Goal: Complete application form: Complete application form

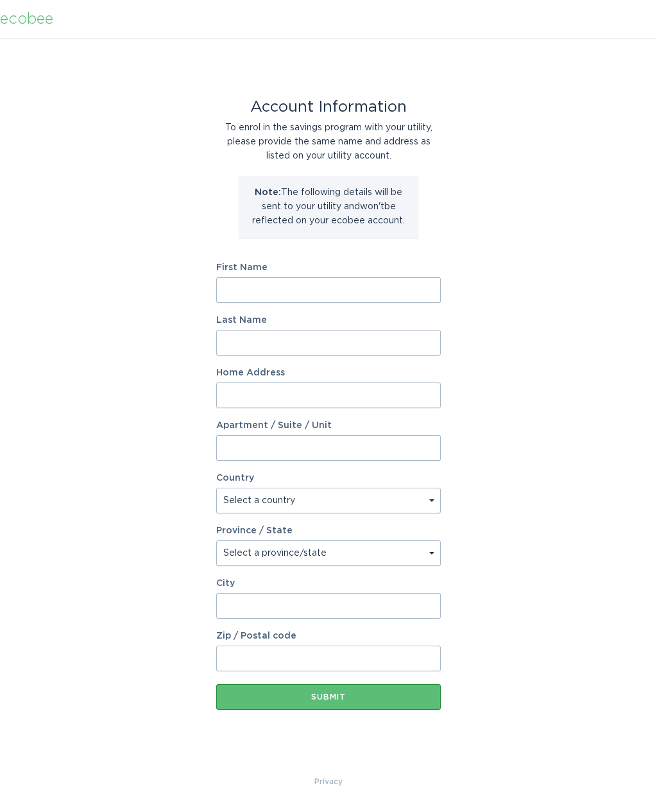
click at [243, 656] on input "Zip / Postal code" at bounding box center [328, 658] width 224 height 26
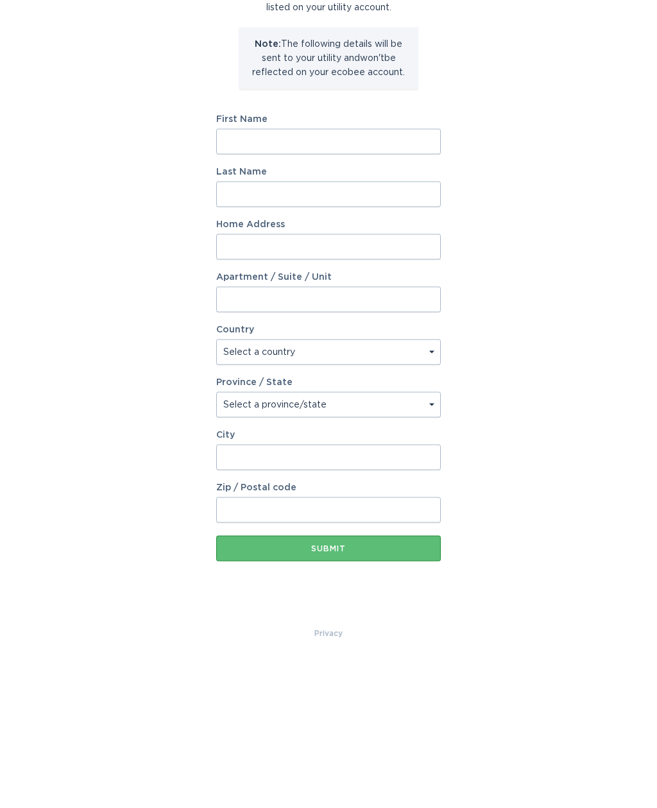
click at [252, 277] on input "First Name" at bounding box center [328, 290] width 224 height 26
type input "[PERSON_NAME]"
click at [244, 330] on input "Last Name" at bounding box center [328, 343] width 224 height 26
type input "[PERSON_NAME]"
click at [291, 382] on input "Home Address" at bounding box center [328, 395] width 224 height 26
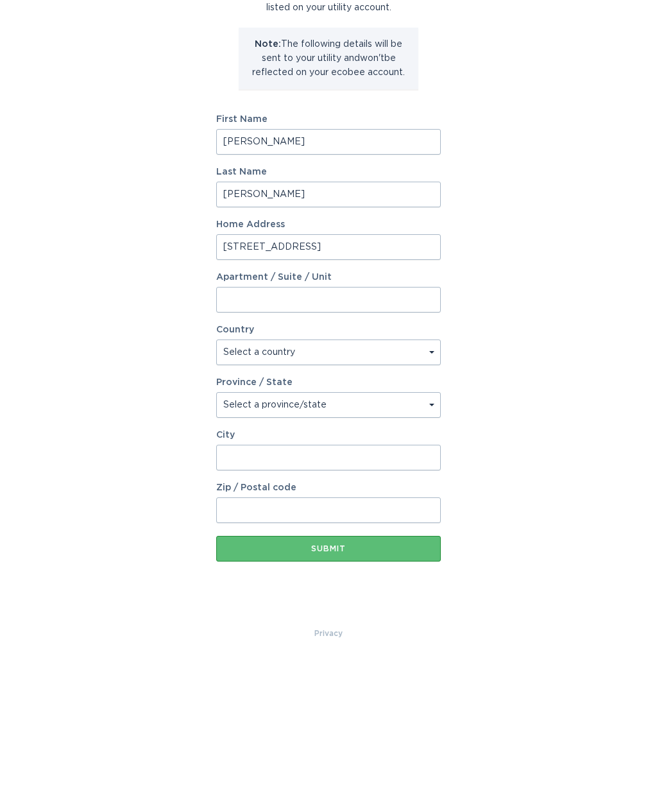
type input "[STREET_ADDRESS]"
click at [246, 487] on select "Select a country [GEOGRAPHIC_DATA] [GEOGRAPHIC_DATA]" at bounding box center [328, 500] width 224 height 26
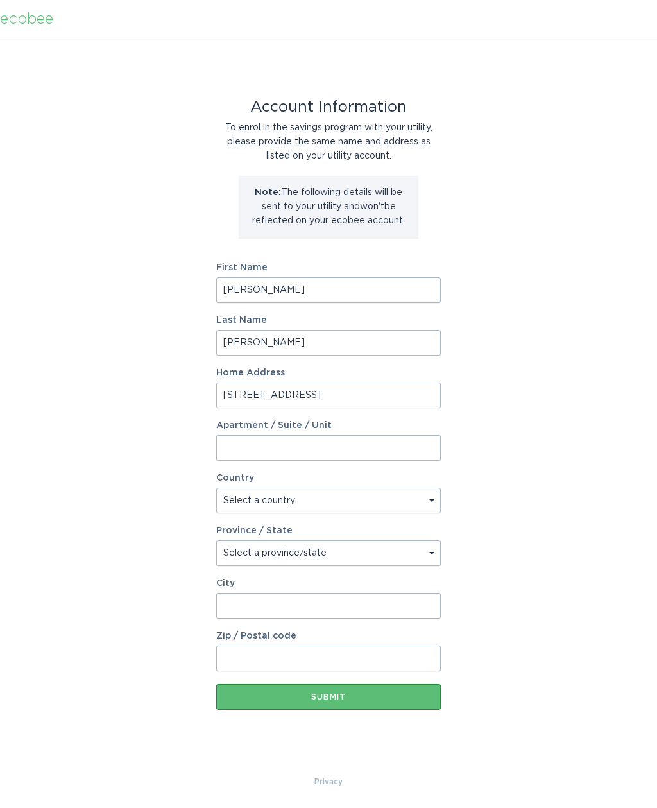
select select "US"
click at [434, 556] on select "Select a province/state [US_STATE] [US_STATE] [US_STATE] [US_STATE] [US_STATE] …" at bounding box center [328, 553] width 224 height 26
select select "SC"
click at [309, 606] on input "City" at bounding box center [328, 606] width 224 height 26
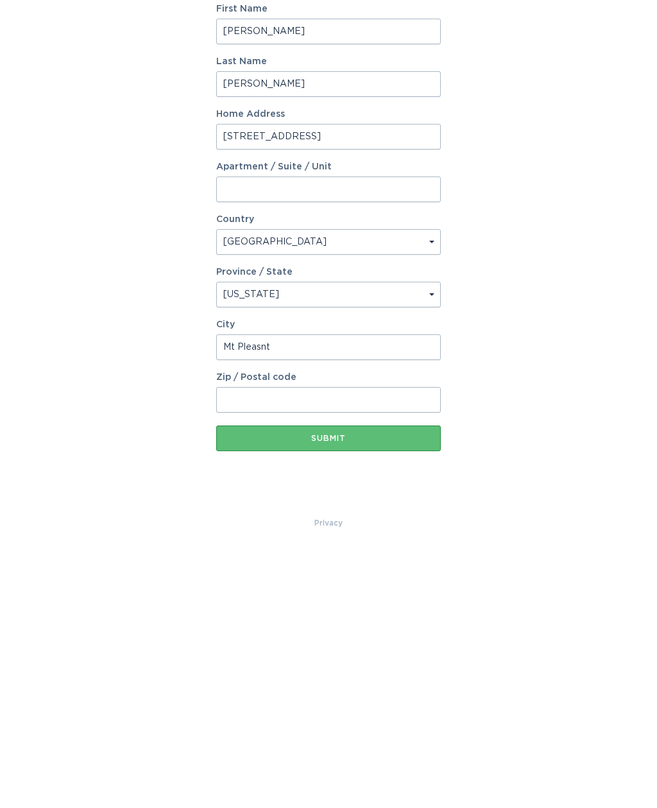
type input "Mt Pleasnt"
click at [260, 645] on input "Zip / Postal code" at bounding box center [328, 658] width 224 height 26
type input "29464"
click at [254, 684] on button "Submit" at bounding box center [328, 697] width 224 height 26
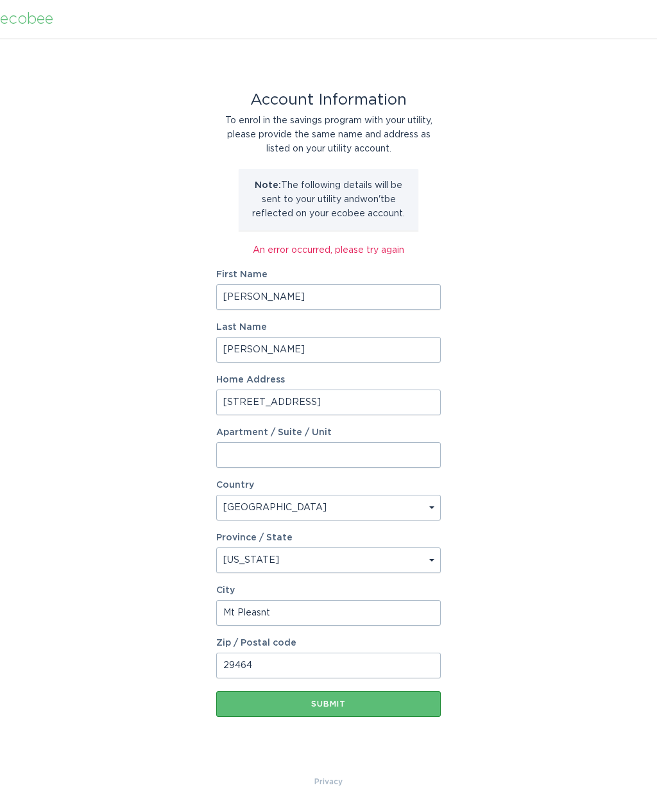
click at [351, 706] on div "Submit" at bounding box center [329, 704] width 212 height 8
click at [296, 611] on input "Mt Pleasnt" at bounding box center [328, 613] width 224 height 26
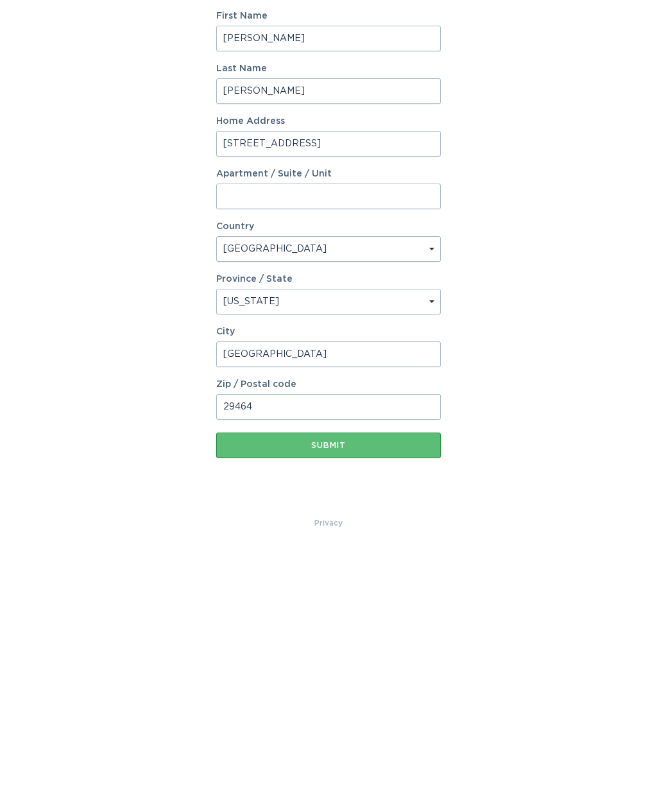
type input "Mt Pleasant"
click at [273, 691] on button "Submit" at bounding box center [328, 704] width 224 height 26
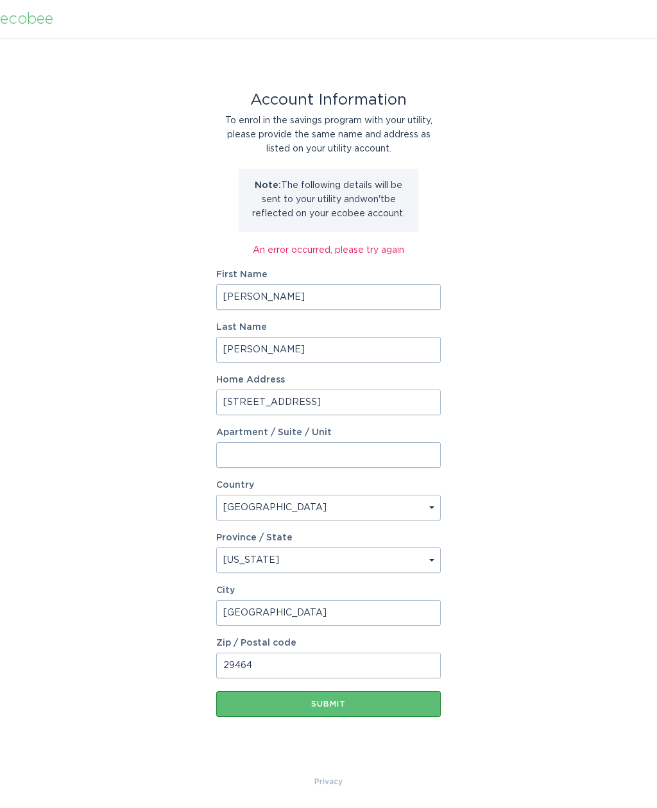
click at [350, 704] on div "Submit" at bounding box center [329, 704] width 212 height 8
click at [355, 704] on div "Submit" at bounding box center [329, 704] width 212 height 8
click at [352, 705] on div "Submit" at bounding box center [329, 704] width 212 height 8
click at [338, 255] on div "An error occurred, please try again" at bounding box center [328, 250] width 224 height 14
click at [348, 402] on input "[STREET_ADDRESS]" at bounding box center [328, 402] width 224 height 26
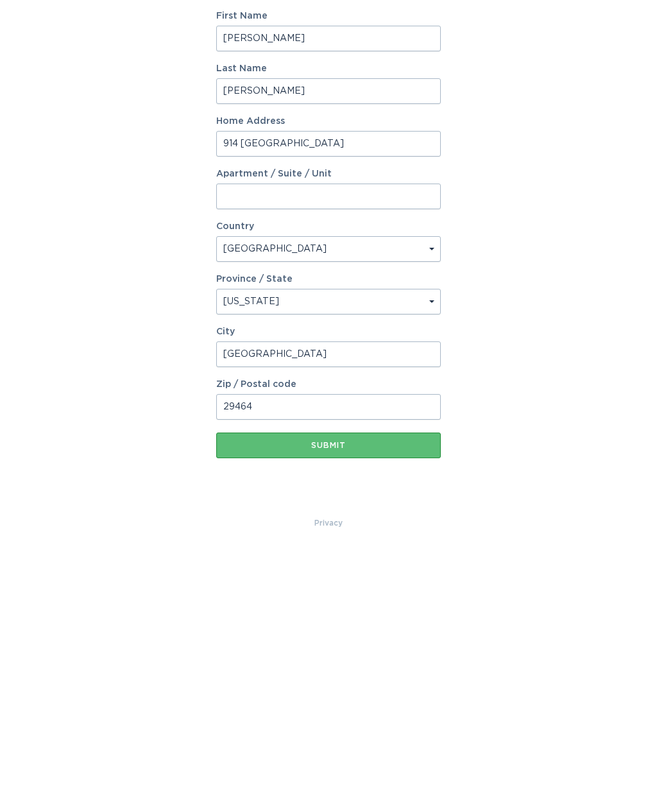
type input "914 [GEOGRAPHIC_DATA]"
click at [362, 700] on div "Submit" at bounding box center [329, 704] width 212 height 8
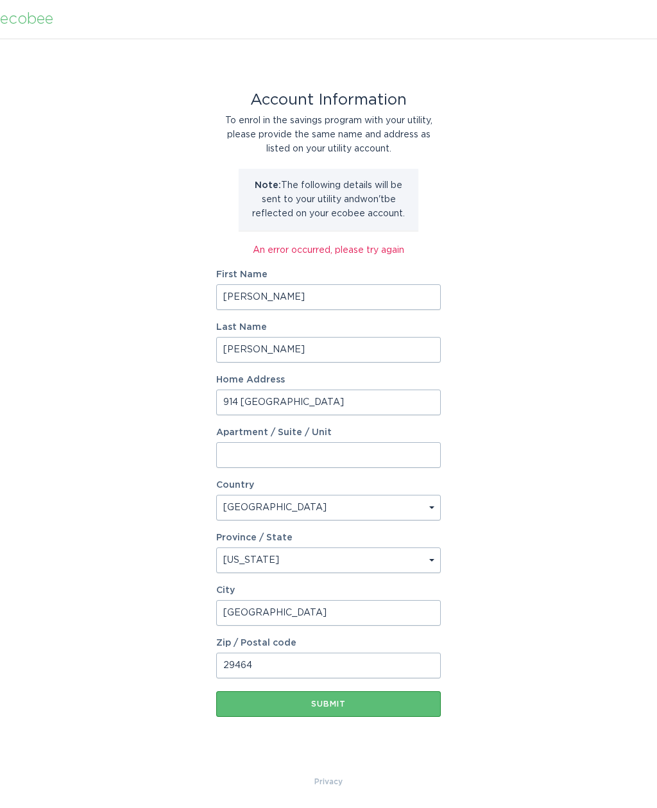
click at [353, 707] on button "Submit" at bounding box center [328, 704] width 224 height 26
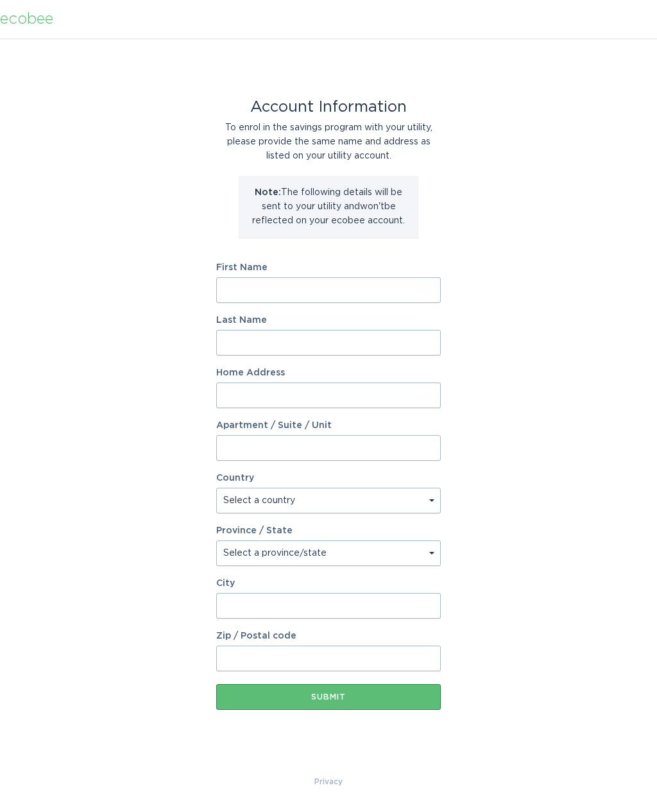
click at [302, 292] on input "First Name" at bounding box center [328, 290] width 224 height 26
type input "[PERSON_NAME]"
click at [250, 346] on input "Last Name" at bounding box center [328, 343] width 224 height 26
type input "[PERSON_NAME]"
click at [302, 391] on input "Home Address" at bounding box center [328, 395] width 224 height 26
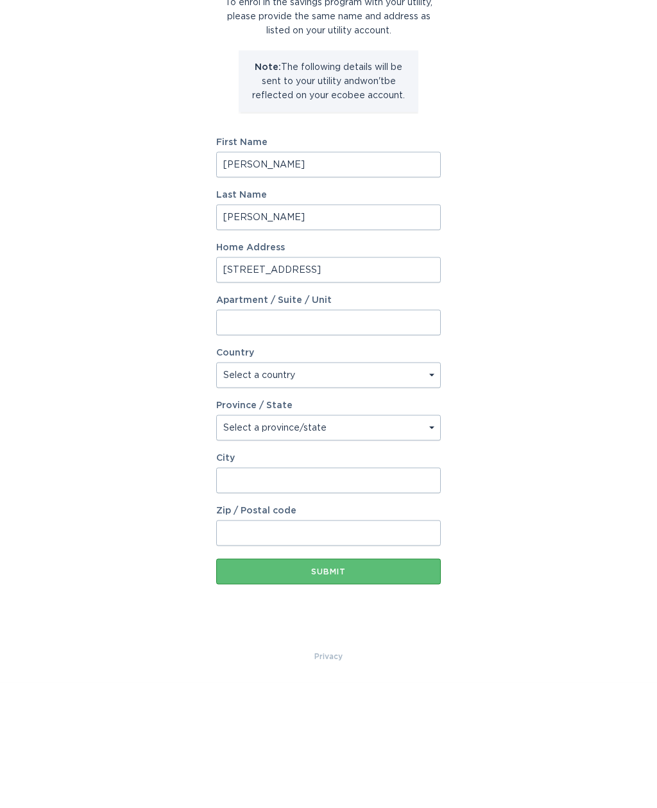
type input "[STREET_ADDRESS]"
click at [245, 487] on select "Select a country [GEOGRAPHIC_DATA] [GEOGRAPHIC_DATA]" at bounding box center [328, 500] width 224 height 26
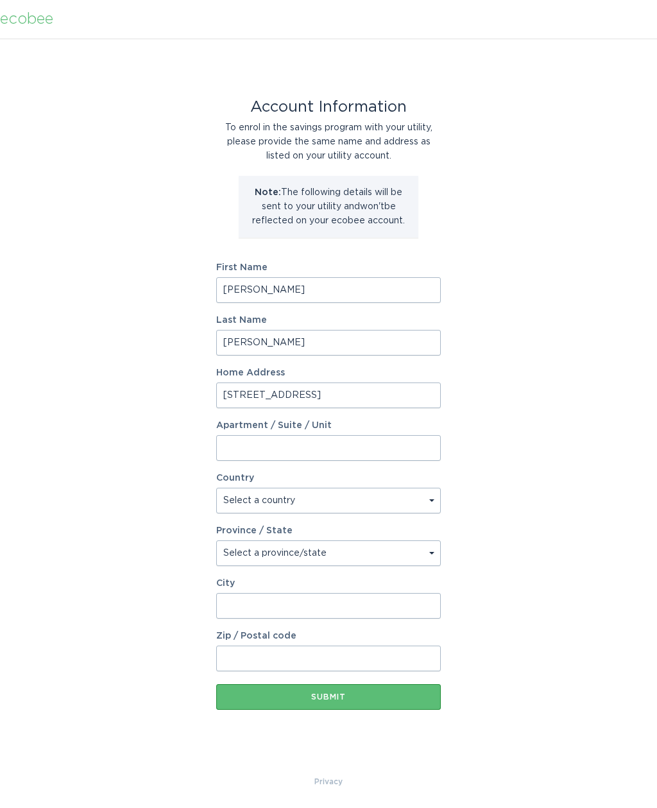
select select "US"
click at [360, 555] on select "Select a province/state [US_STATE] [US_STATE] [US_STATE] [US_STATE] [US_STATE] …" at bounding box center [328, 553] width 224 height 26
select select "SC"
click at [391, 604] on input "City" at bounding box center [328, 606] width 224 height 26
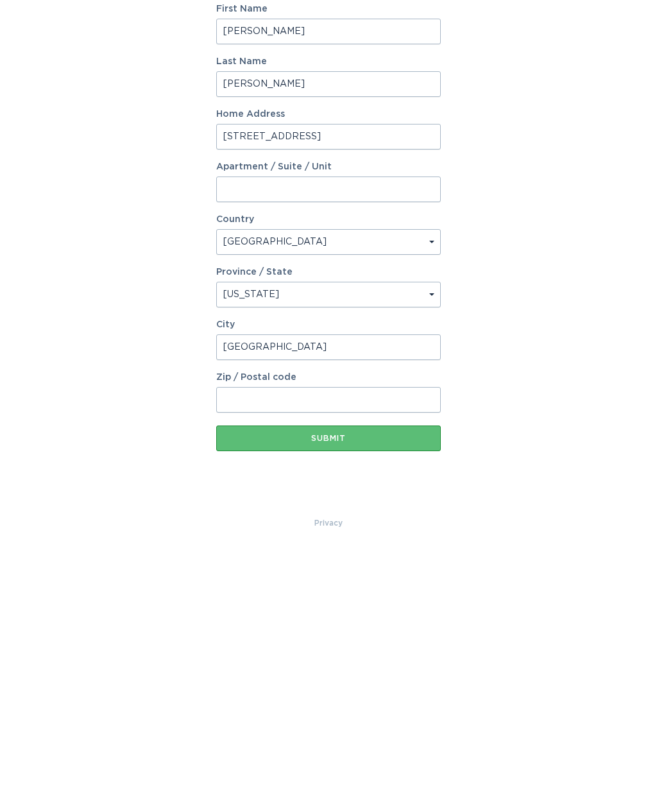
type input "[GEOGRAPHIC_DATA]"
click at [241, 645] on input "Zip / Postal code" at bounding box center [328, 658] width 224 height 26
type input "29464"
click at [251, 684] on button "Submit" at bounding box center [328, 697] width 224 height 26
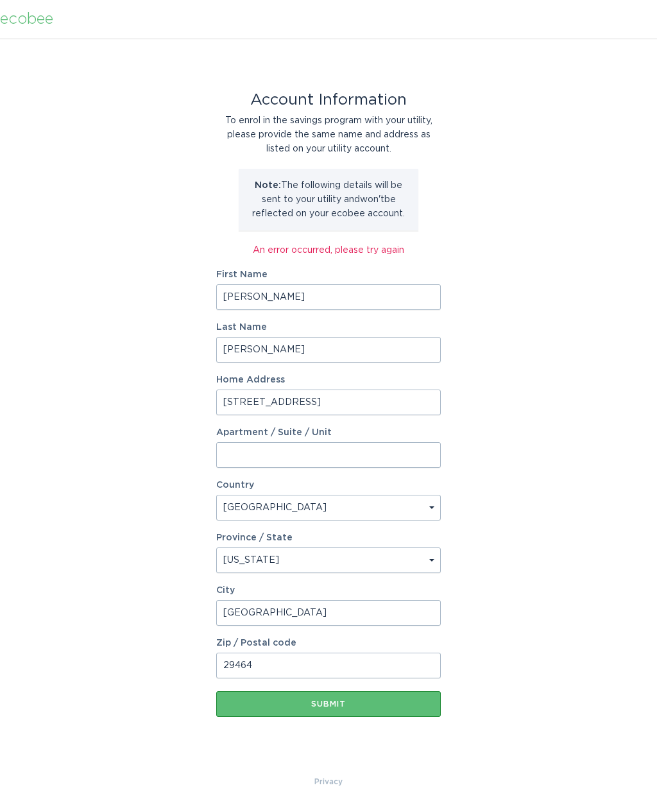
click at [368, 405] on input "[STREET_ADDRESS]" at bounding box center [328, 402] width 224 height 26
type input "9"
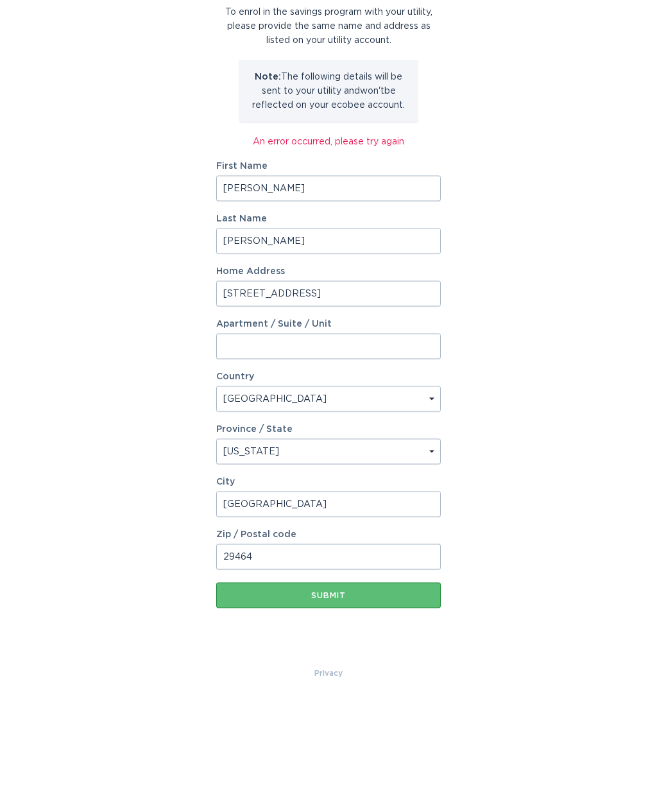
type input "[STREET_ADDRESS]"
click at [433, 547] on select "Select a province/state [US_STATE] [US_STATE] [US_STATE] [US_STATE] [US_STATE] …" at bounding box center [328, 560] width 224 height 26
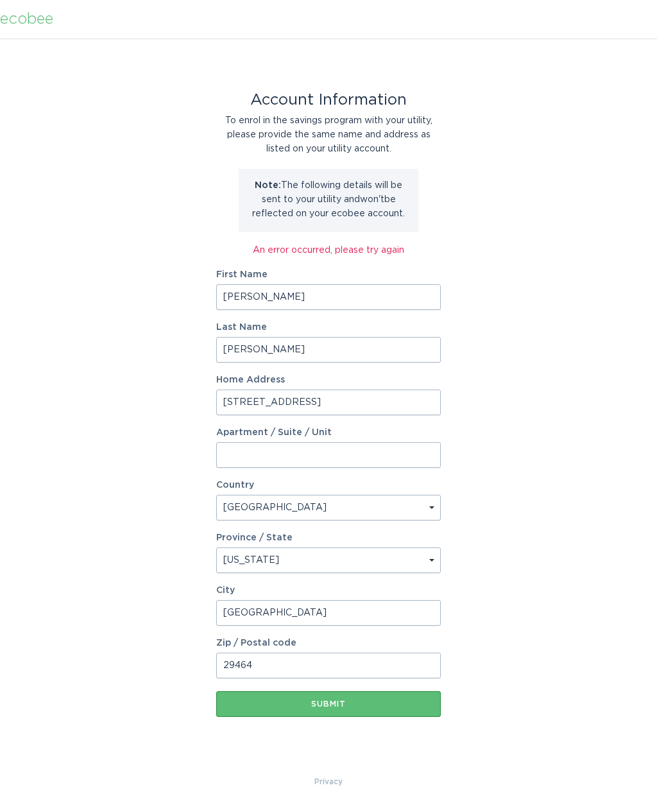
select select "WI"
click at [392, 613] on input "[GEOGRAPHIC_DATA]" at bounding box center [328, 613] width 224 height 26
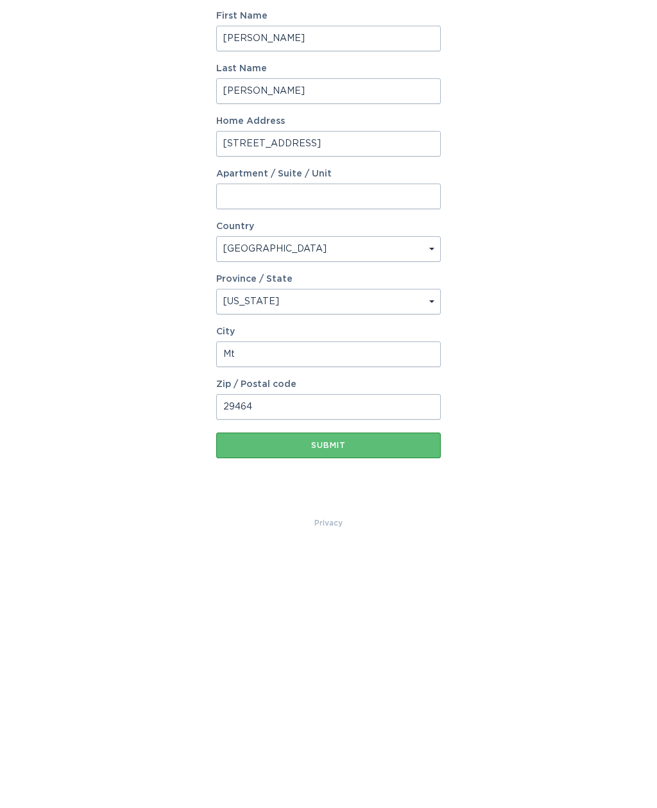
type input "M"
type input "[GEOGRAPHIC_DATA]"
click at [296, 652] on input "29464" at bounding box center [328, 665] width 224 height 26
type input "2"
type input "53717"
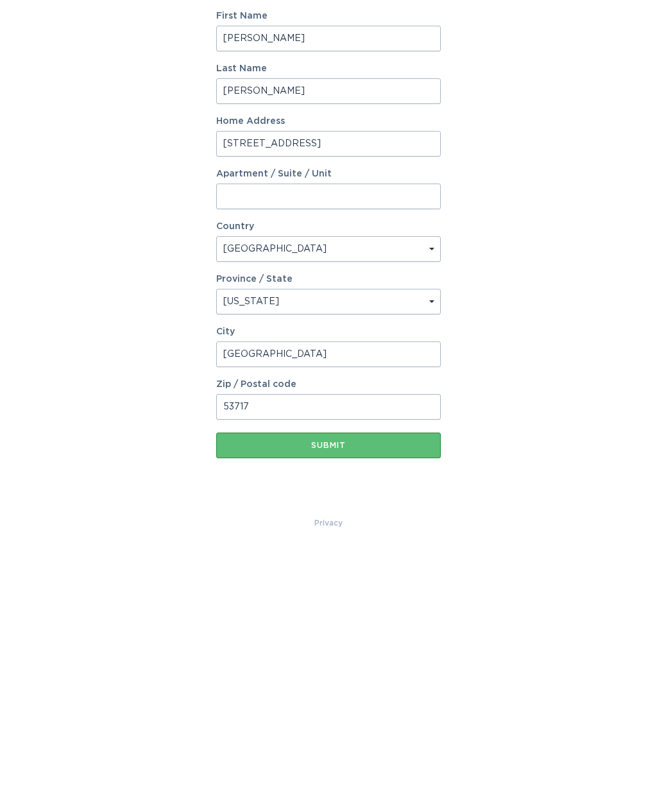
click at [264, 700] on div "Submit" at bounding box center [329, 704] width 212 height 8
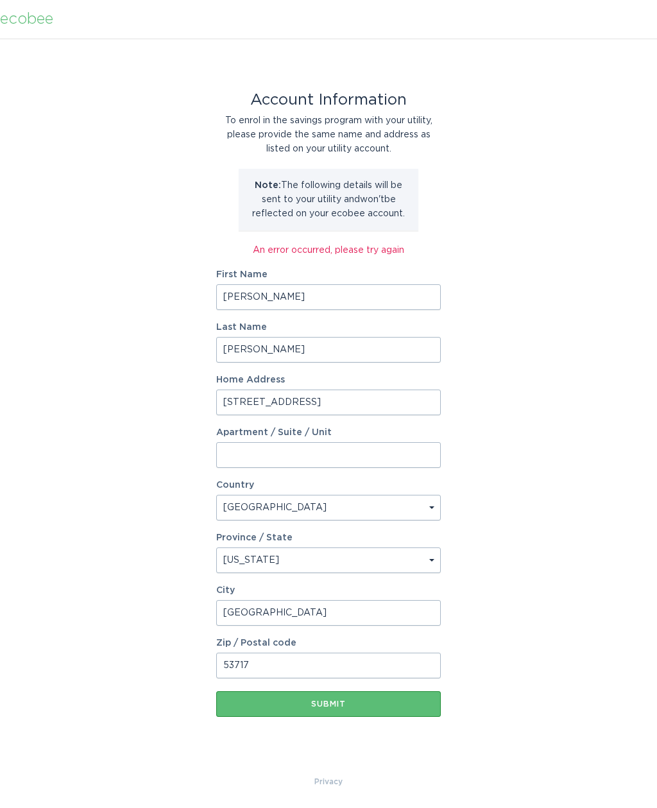
click at [382, 707] on button "Submit" at bounding box center [328, 704] width 224 height 26
